Goal: Information Seeking & Learning: Learn about a topic

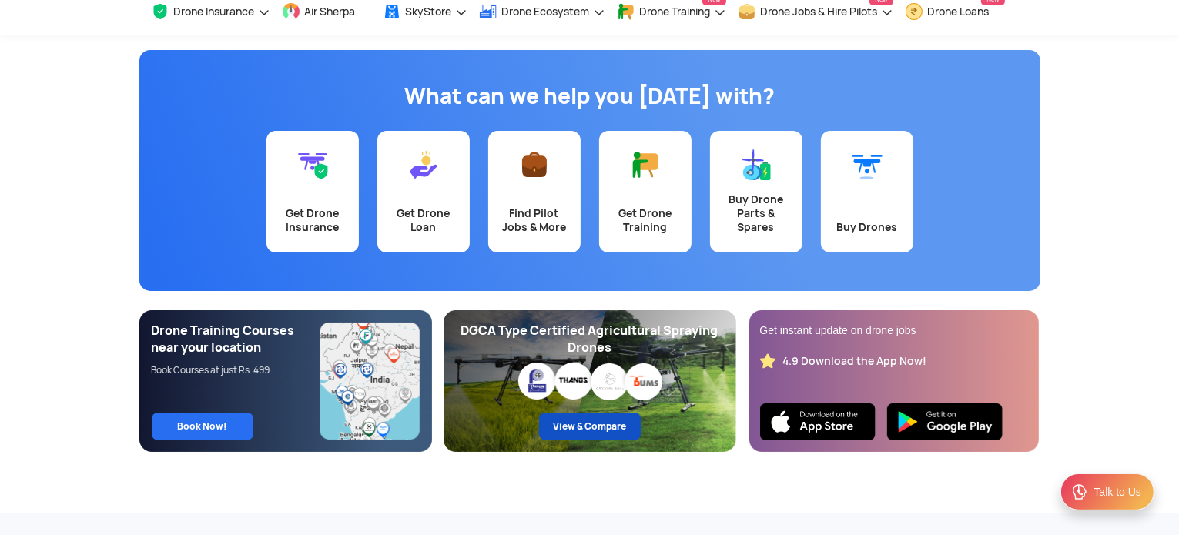
scroll to position [77, 0]
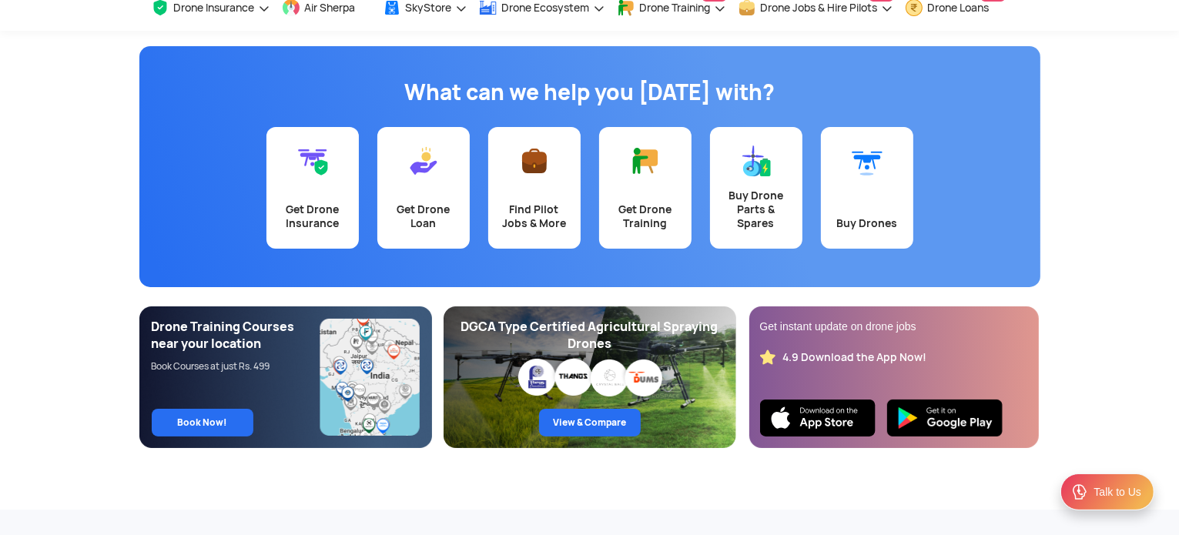
click at [613, 356] on div "DGCA Type Certified Agricultural Spraying Drones View & Compare" at bounding box center [590, 378] width 293 height 142
click at [605, 425] on link "View & Compare" at bounding box center [590, 423] width 102 height 28
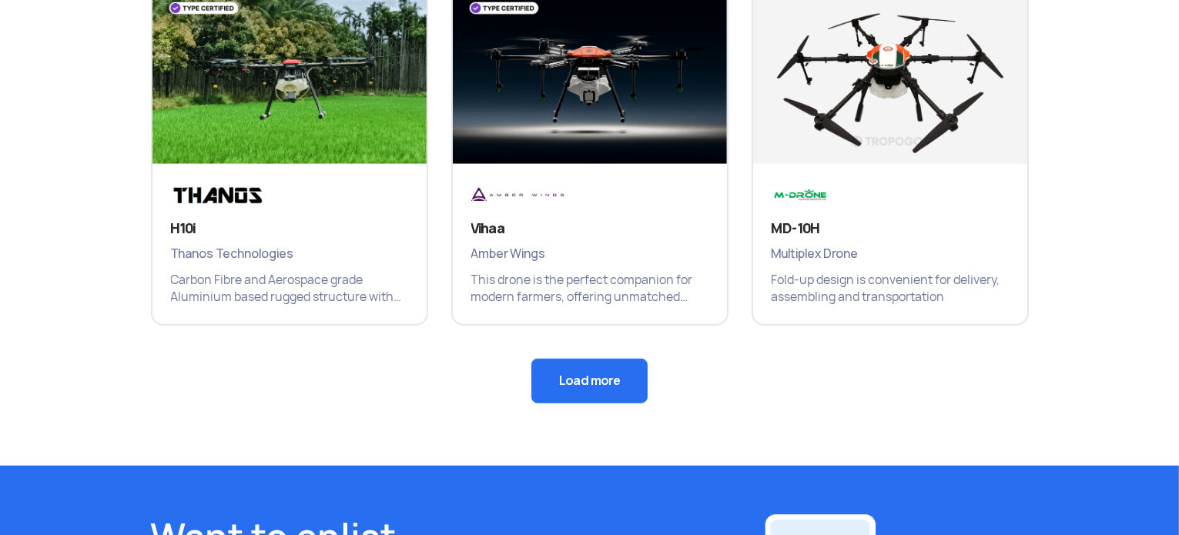
scroll to position [1155, 0]
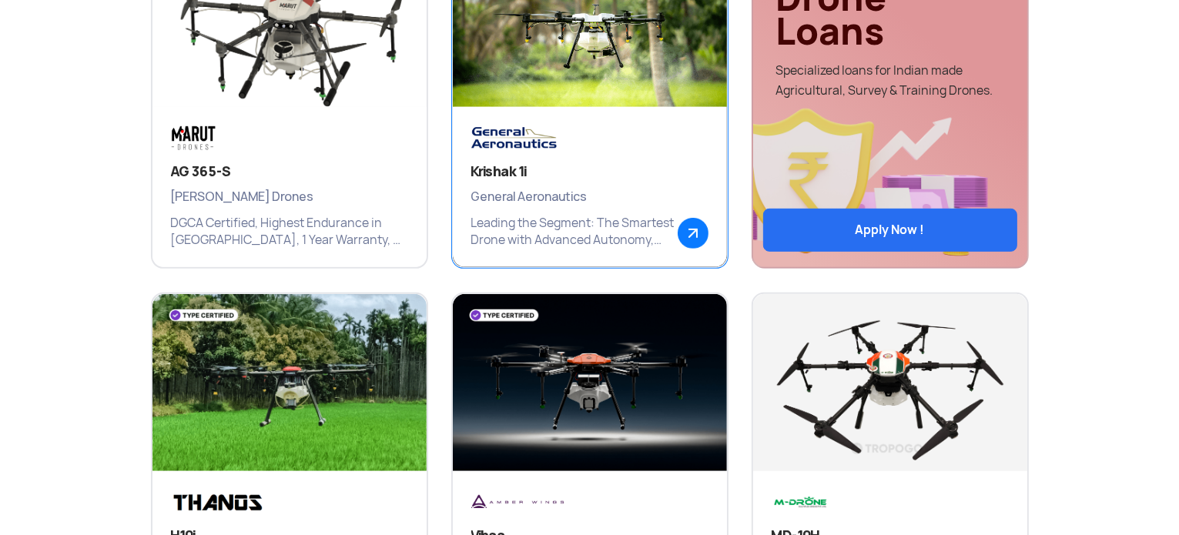
click at [557, 166] on h3 "Krishak 1i" at bounding box center [589, 172] width 237 height 18
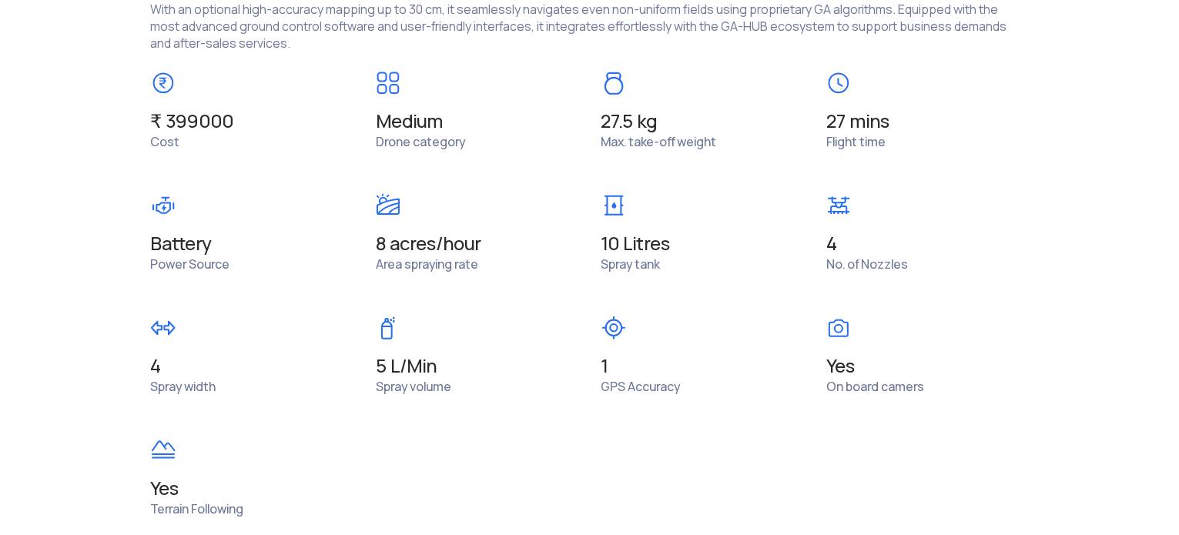
scroll to position [1309, 0]
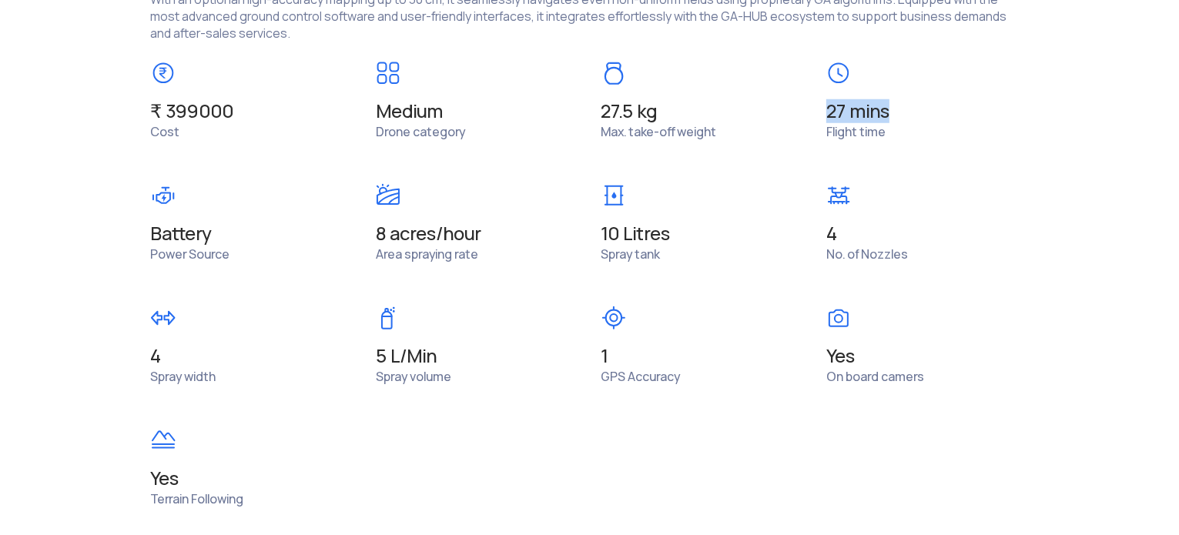
drag, startPoint x: 825, startPoint y: 103, endPoint x: 890, endPoint y: 115, distance: 66.5
click at [890, 115] on div "27 mins Flight time" at bounding box center [928, 101] width 226 height 80
drag, startPoint x: 844, startPoint y: 230, endPoint x: 823, endPoint y: 234, distance: 21.1
click at [823, 234] on div "4 No. of Nozzles" at bounding box center [928, 223] width 226 height 80
drag, startPoint x: 600, startPoint y: 237, endPoint x: 698, endPoint y: 246, distance: 98.2
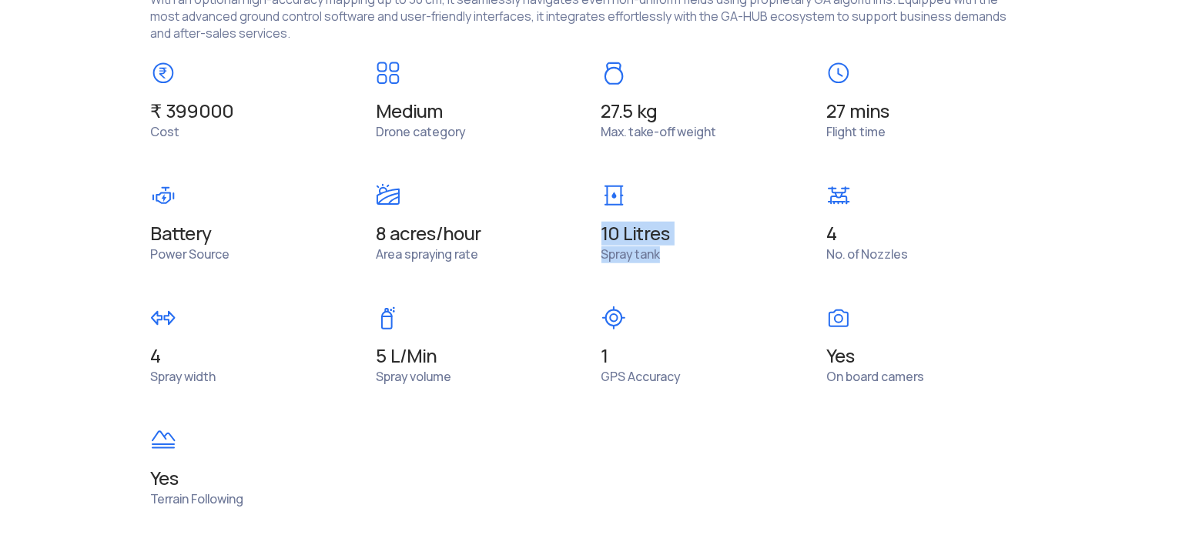
click at [698, 246] on div "10 Litres Spray tank" at bounding box center [703, 223] width 226 height 80
click at [578, 245] on span "1" at bounding box center [477, 234] width 203 height 22
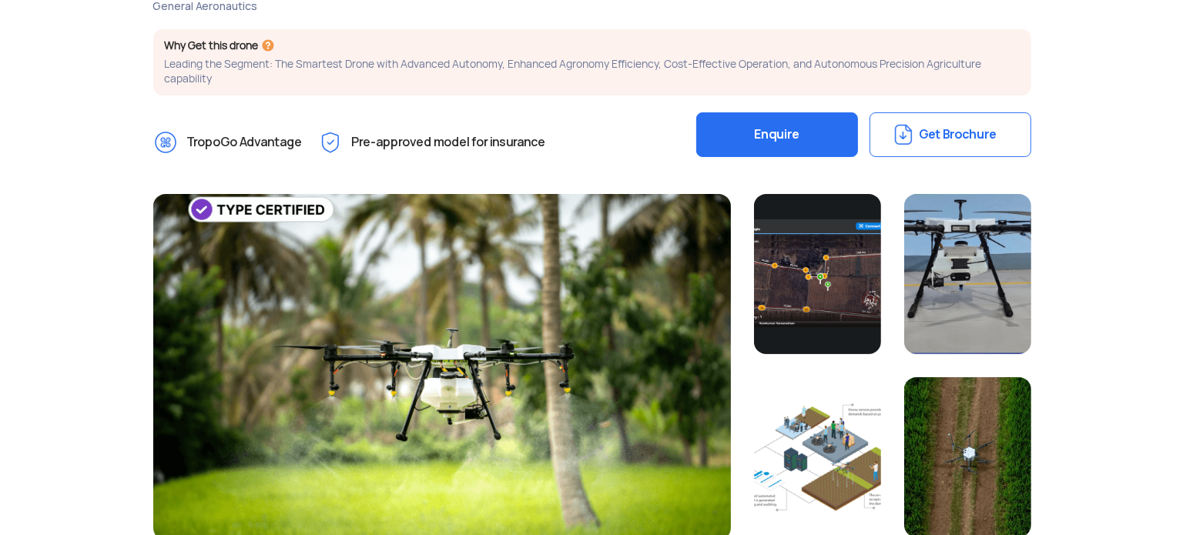
scroll to position [77, 0]
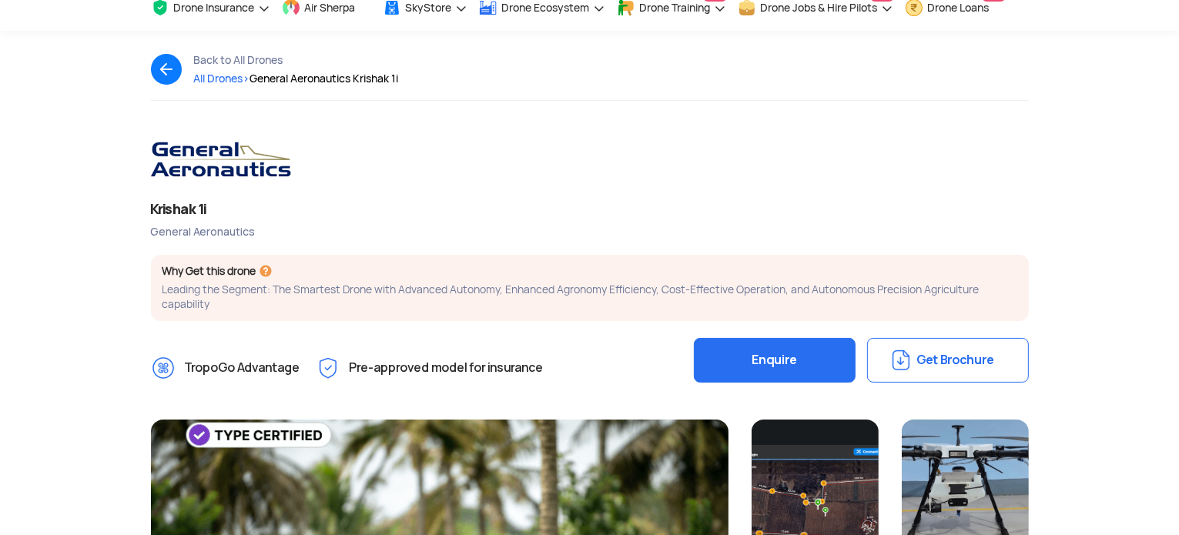
click at [910, 354] on button "Get Brochure" at bounding box center [948, 360] width 162 height 45
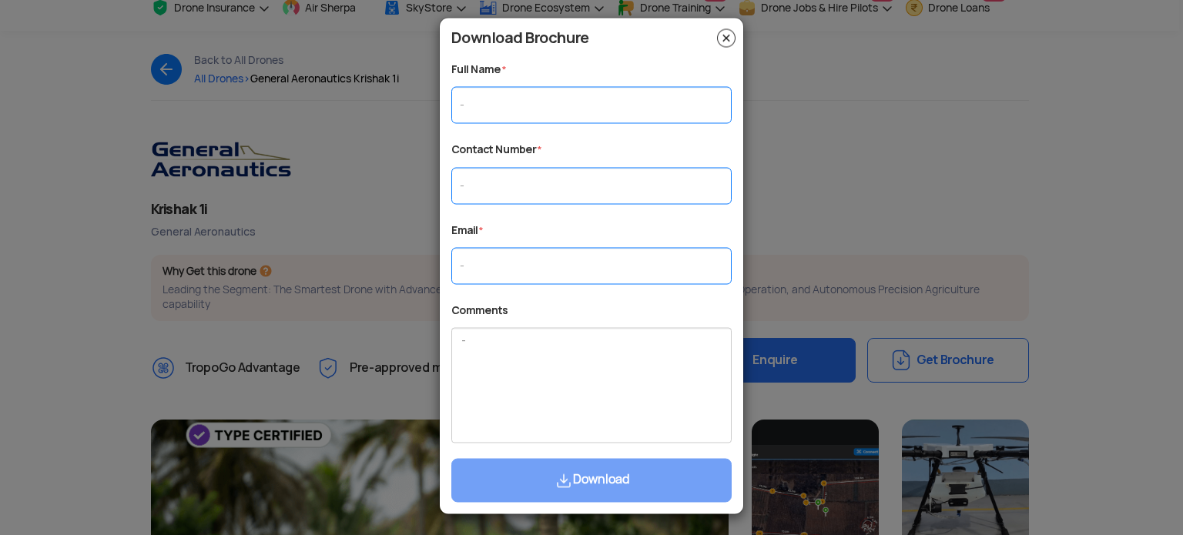
click at [733, 33] on img at bounding box center [726, 37] width 18 height 18
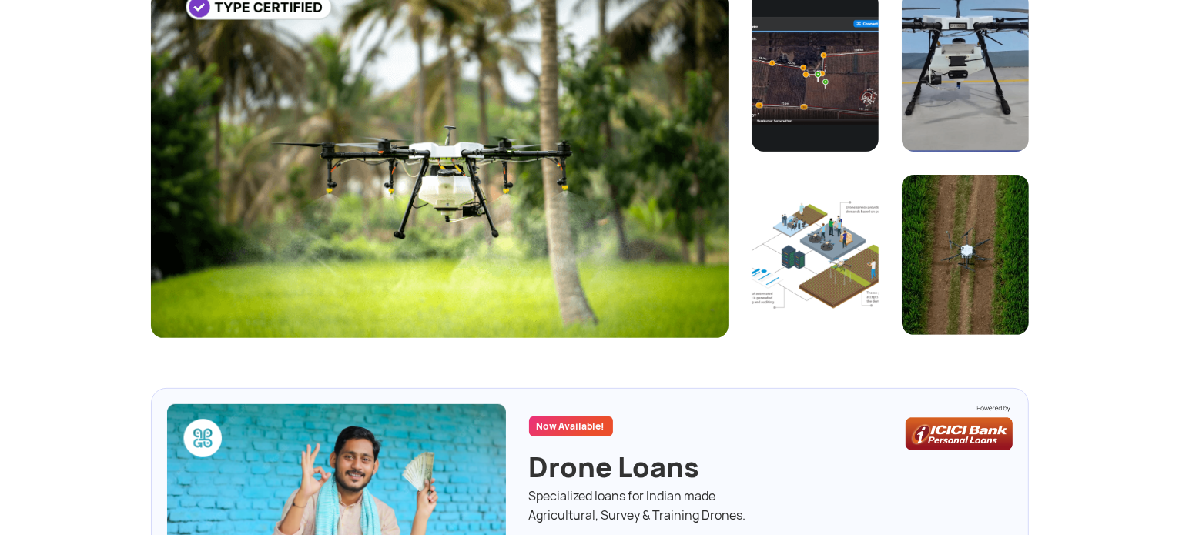
scroll to position [616, 0]
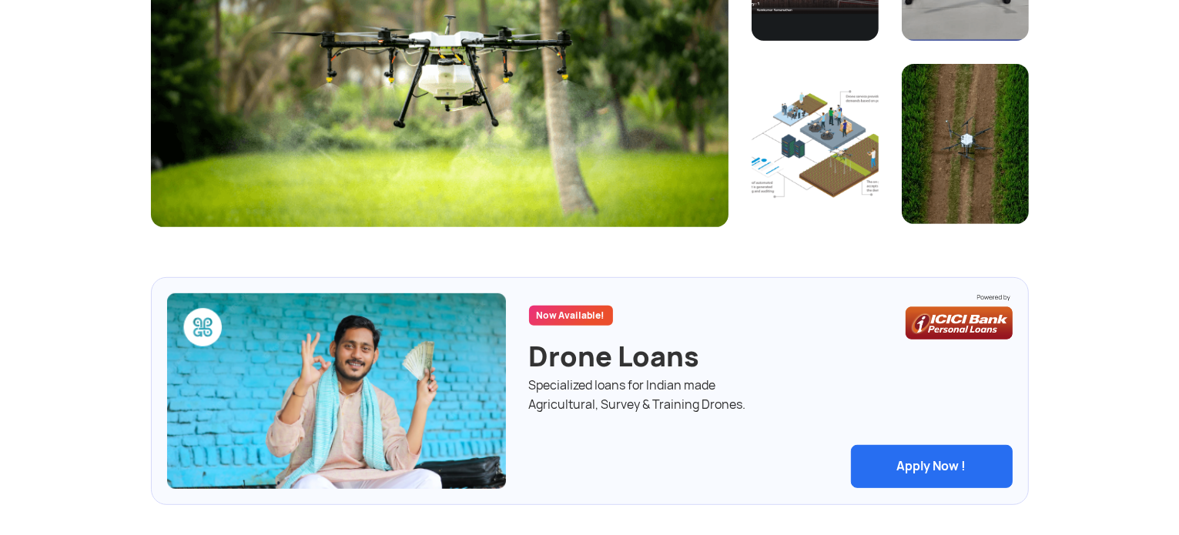
click at [528, 166] on div at bounding box center [440, 54] width 578 height 347
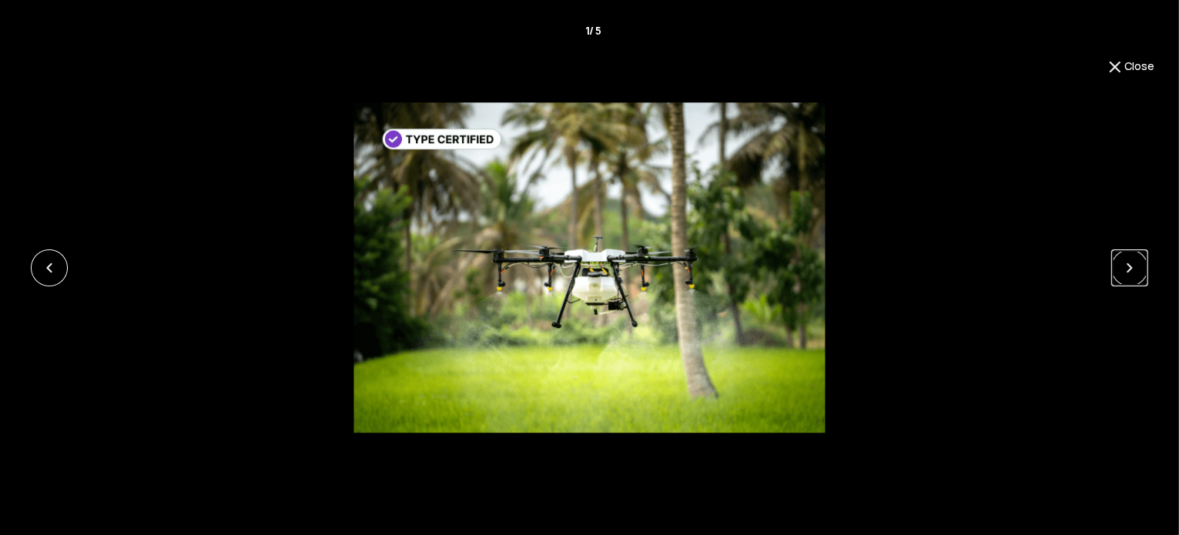
click at [1119, 263] on link at bounding box center [1129, 268] width 37 height 37
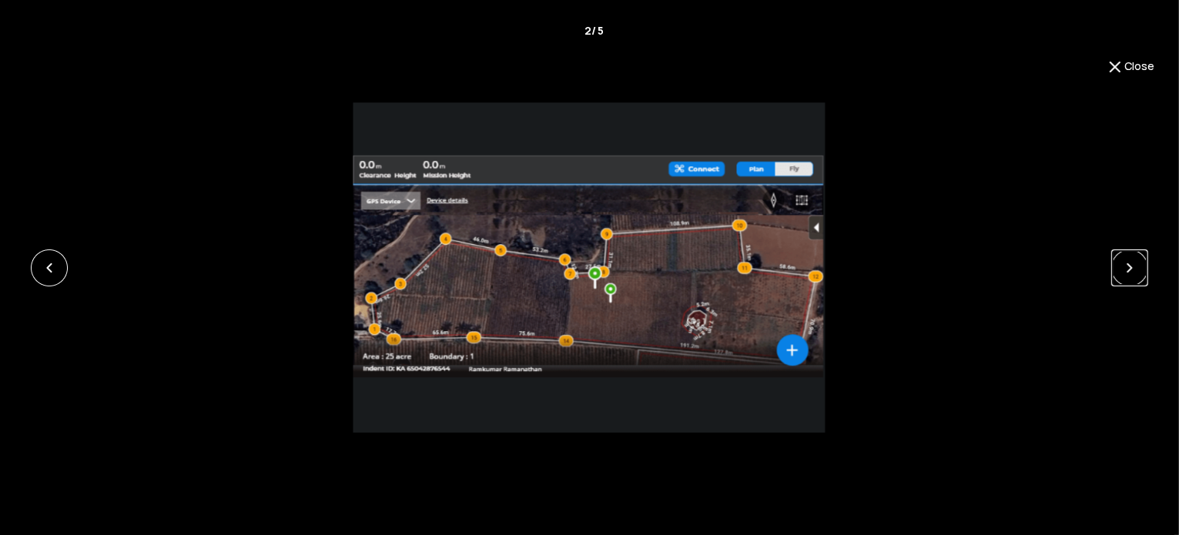
click at [1119, 263] on link at bounding box center [1129, 268] width 37 height 37
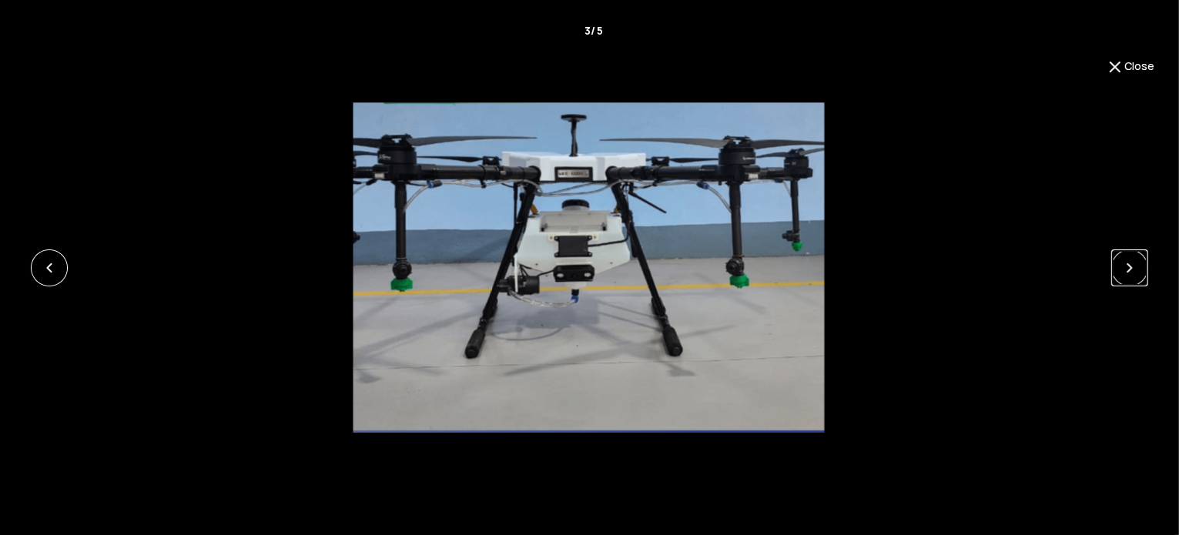
click at [1119, 263] on link at bounding box center [1129, 268] width 37 height 37
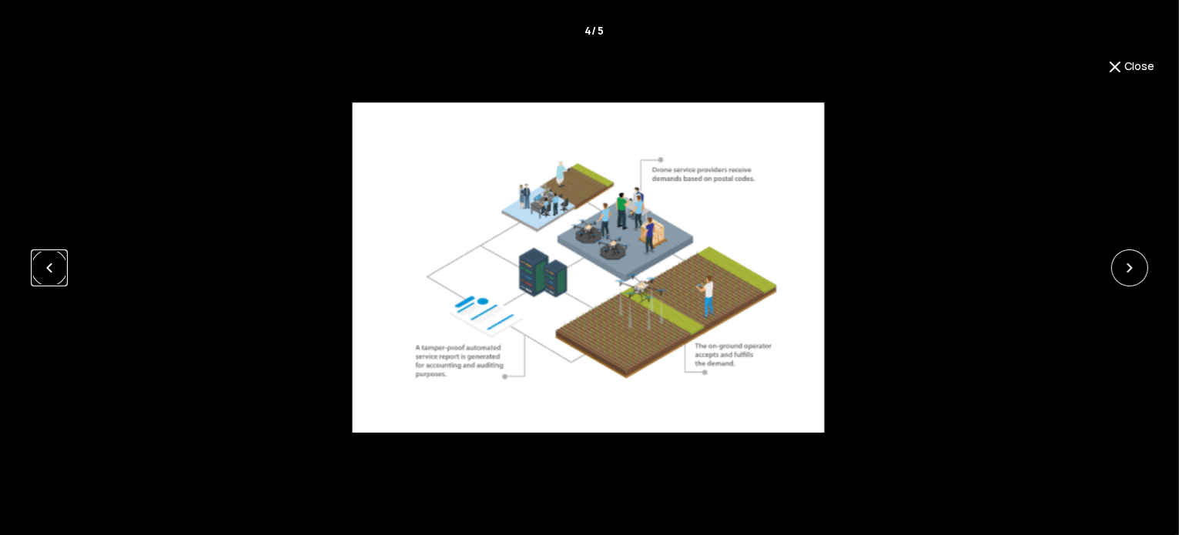
click at [57, 258] on link at bounding box center [49, 268] width 37 height 37
